Goal: Check status: Check status

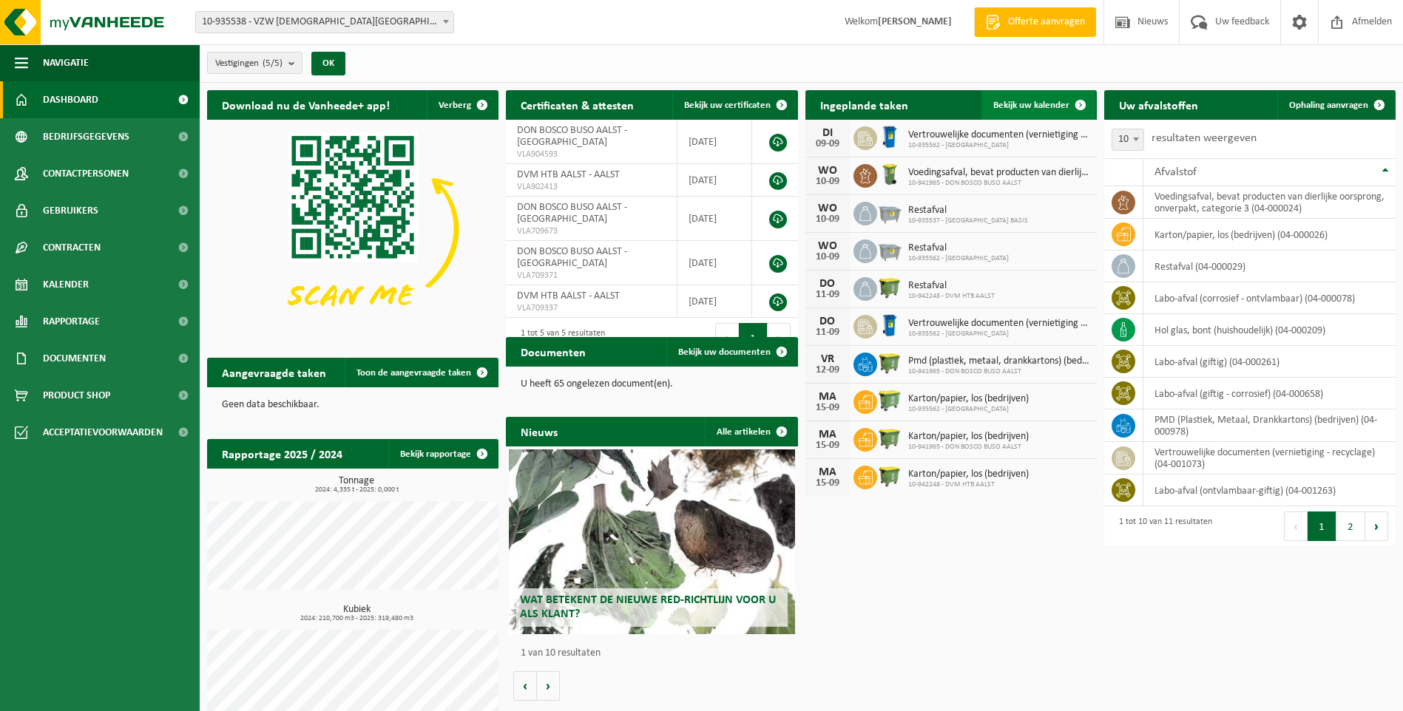
click at [1043, 101] on span "Bekijk uw kalender" at bounding box center [1031, 106] width 76 height 10
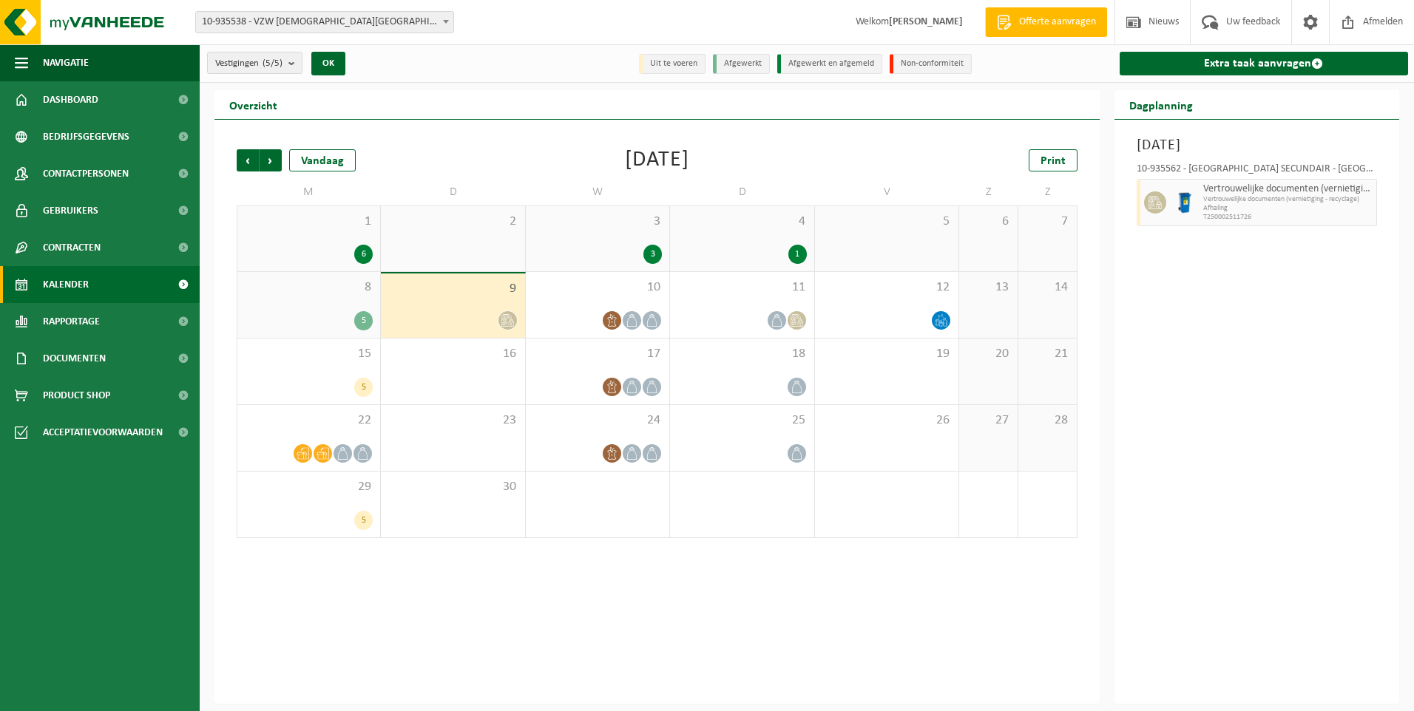
click at [470, 299] on div "9" at bounding box center [452, 306] width 143 height 64
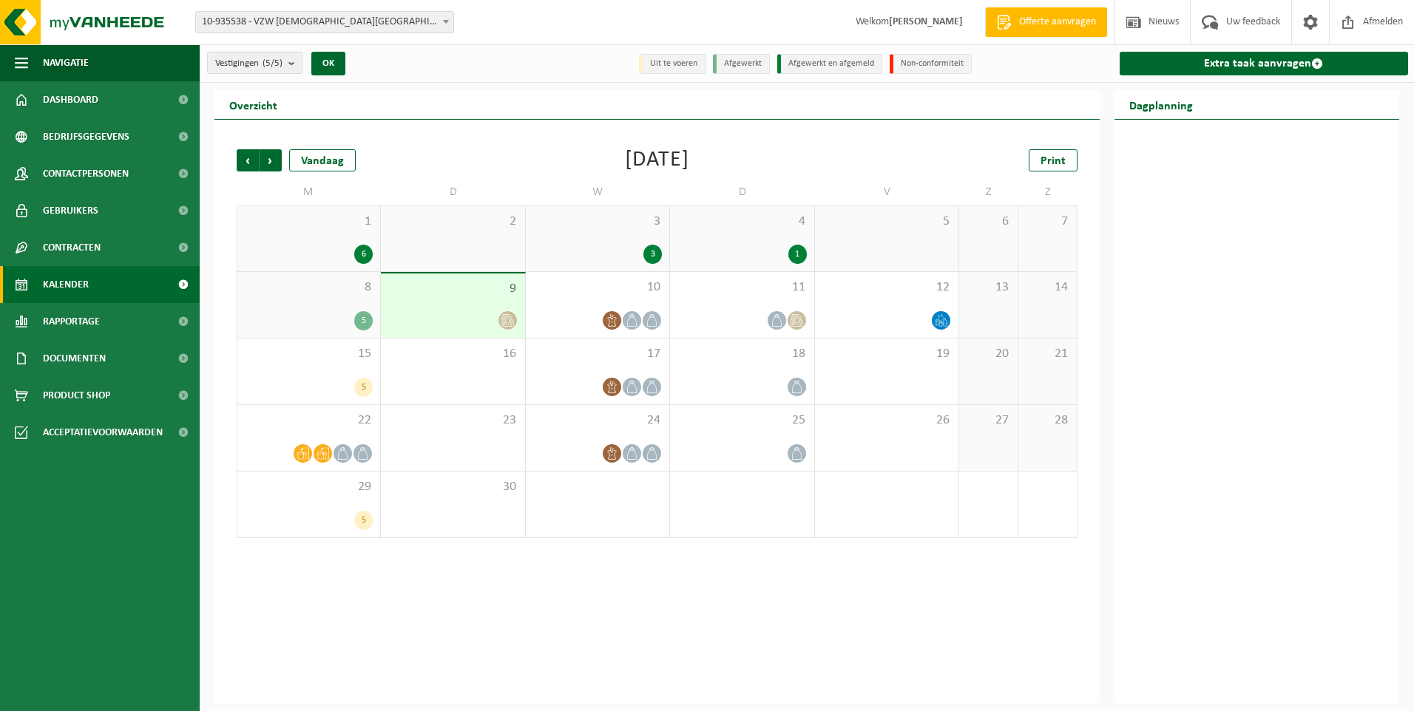
click at [455, 311] on div at bounding box center [452, 321] width 129 height 20
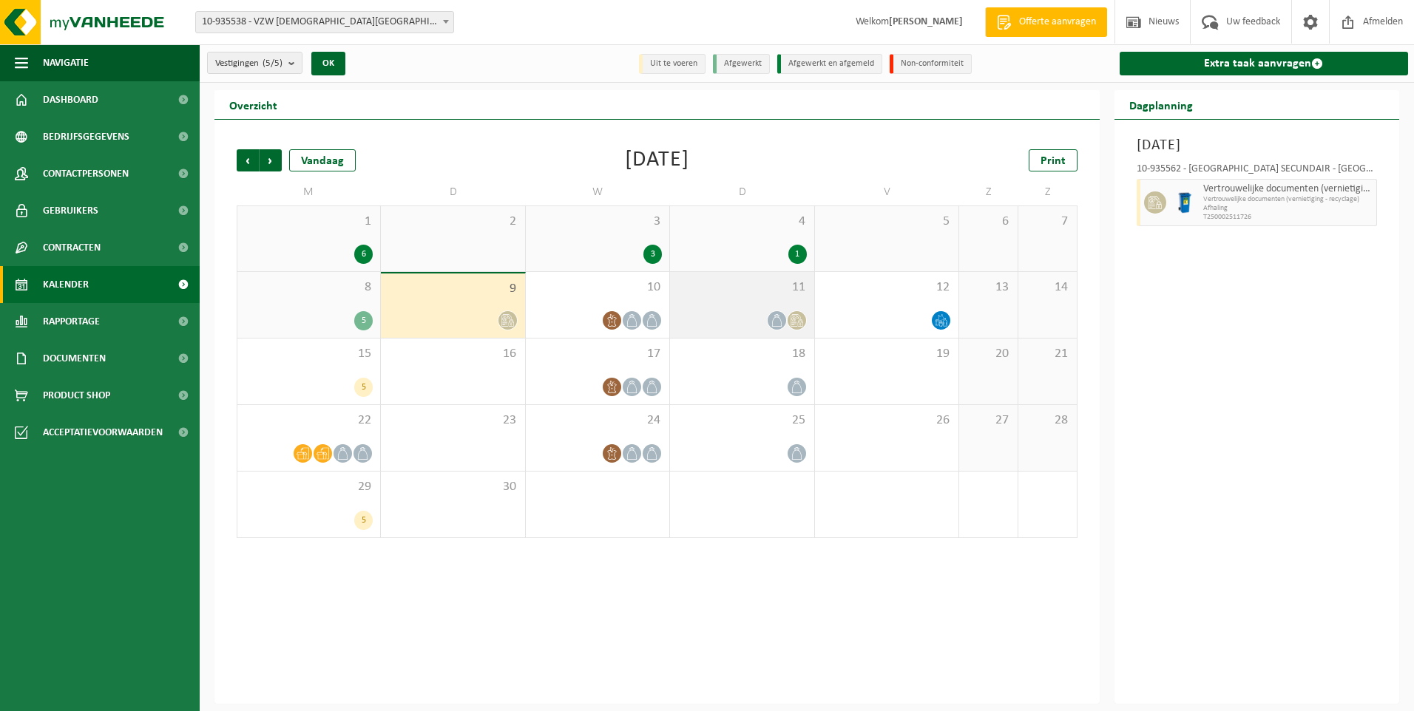
click at [728, 303] on div "11" at bounding box center [741, 305] width 143 height 66
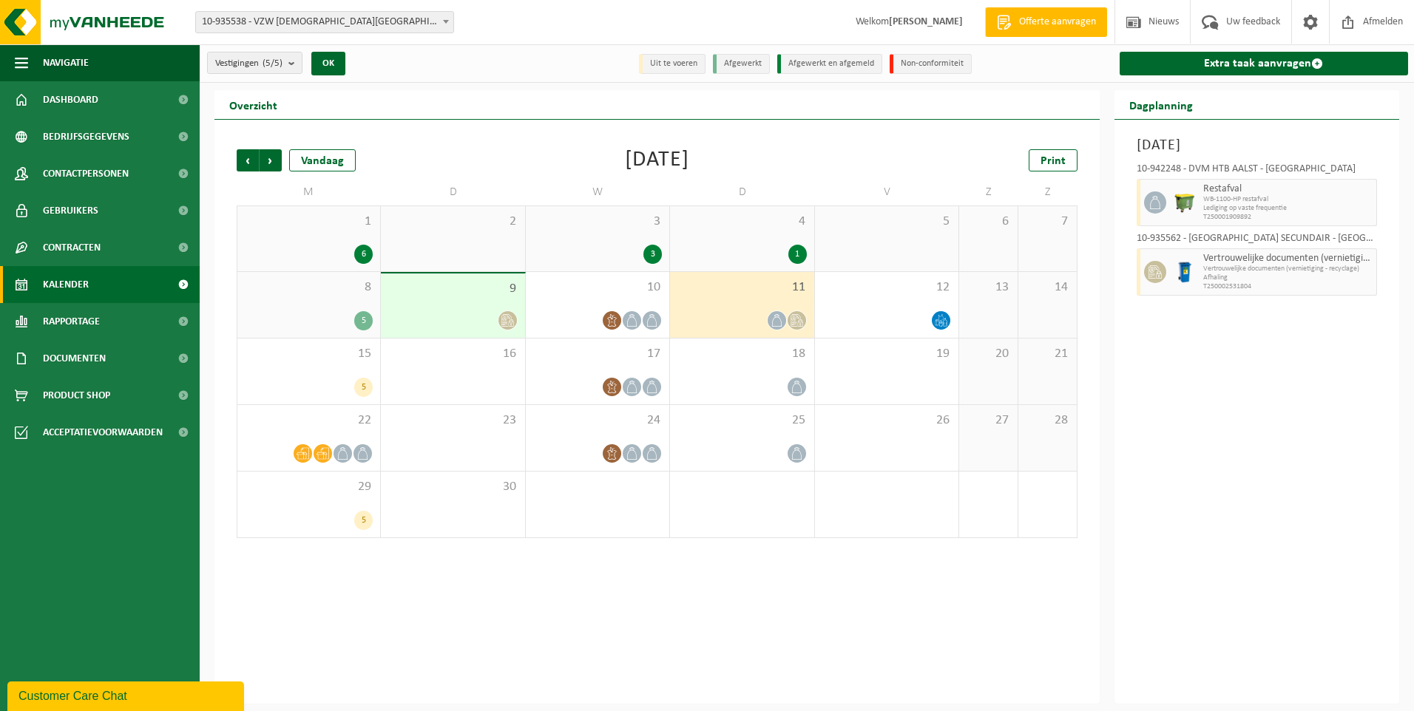
click at [667, 59] on li "Uit te voeren" at bounding box center [672, 64] width 67 height 20
click at [305, 364] on div "15 5" at bounding box center [308, 372] width 143 height 66
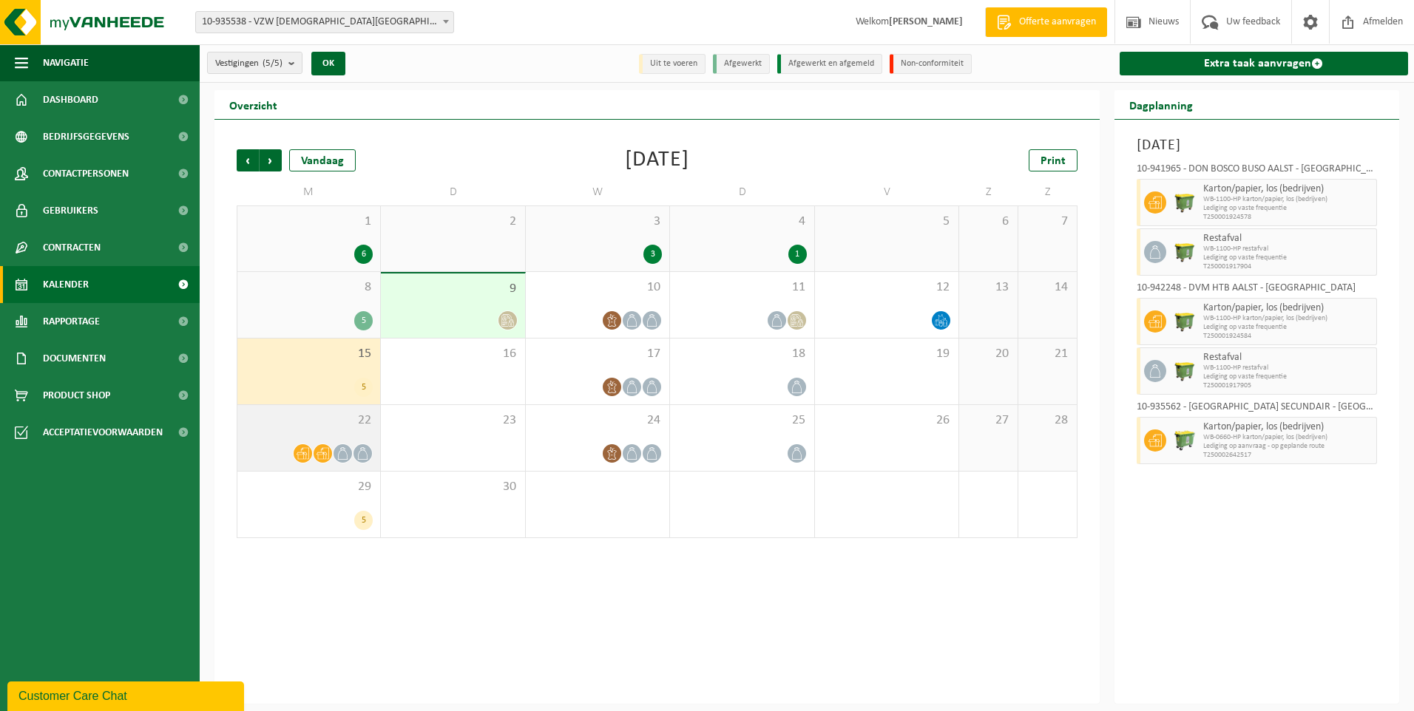
click at [275, 436] on div "22" at bounding box center [308, 438] width 143 height 66
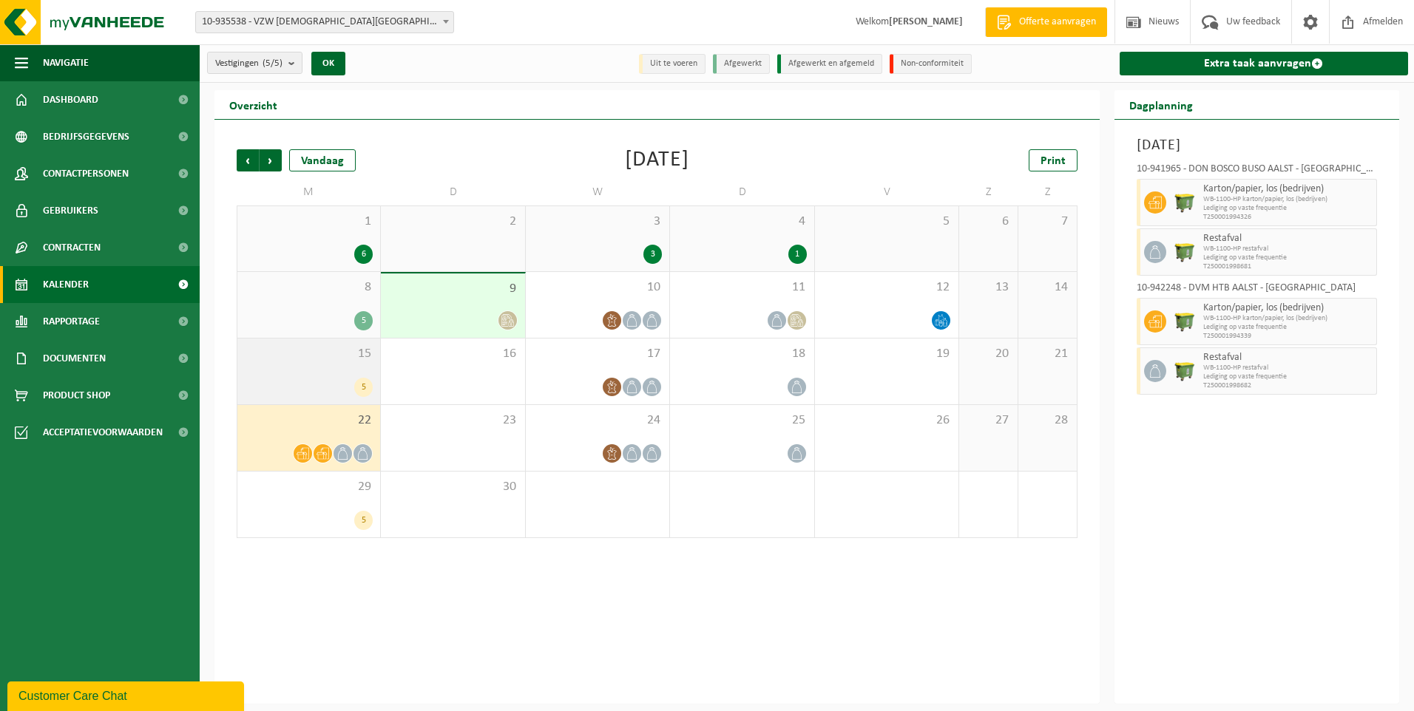
click at [305, 360] on span "15" at bounding box center [309, 354] width 128 height 16
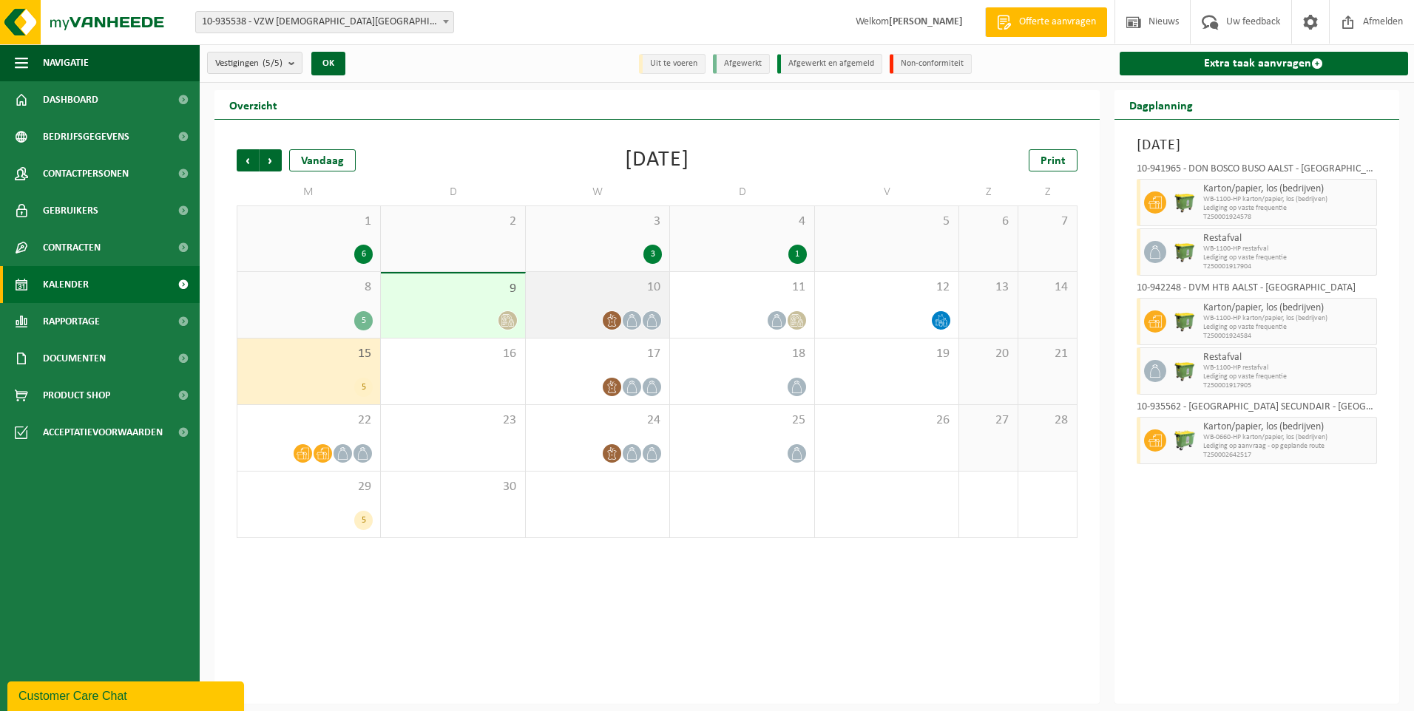
click at [566, 299] on div "10" at bounding box center [597, 305] width 143 height 66
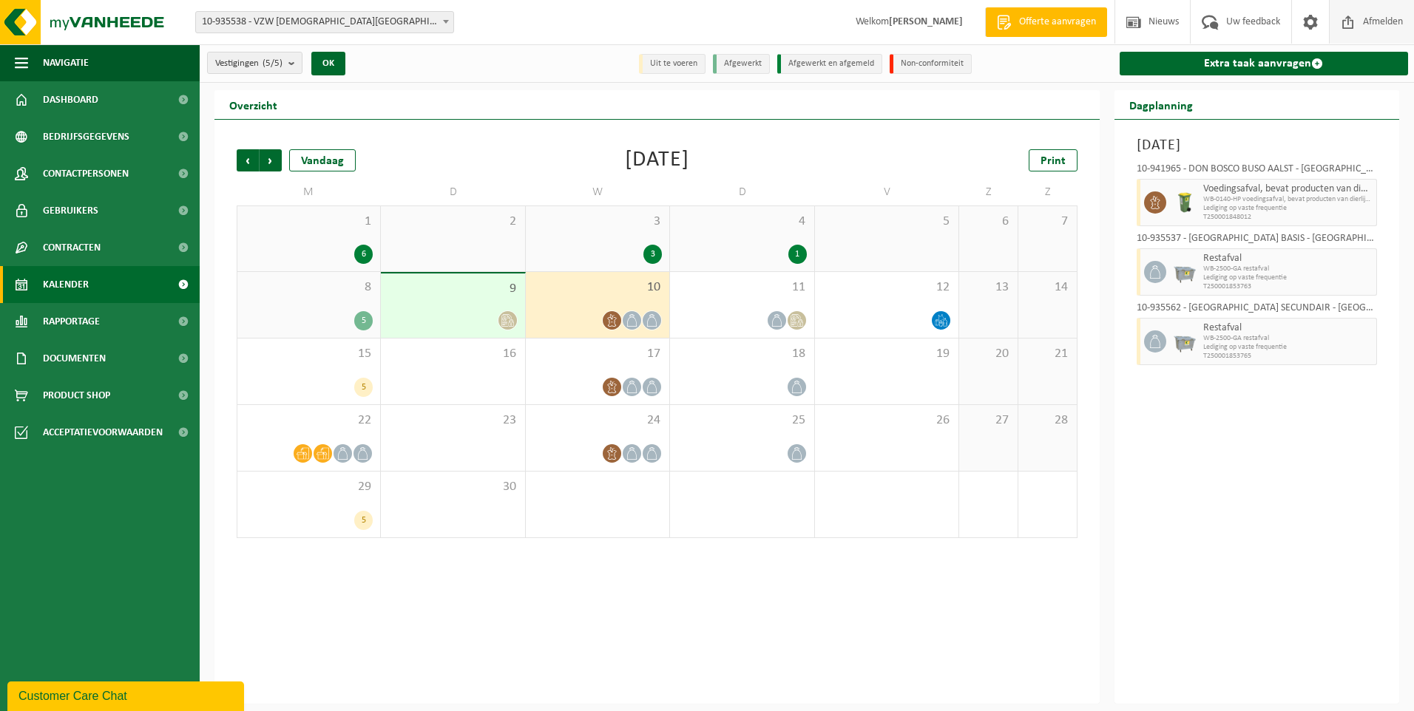
click at [1387, 13] on span "Afmelden" at bounding box center [1382, 22] width 47 height 44
